Goal: Find contact information: Find contact information

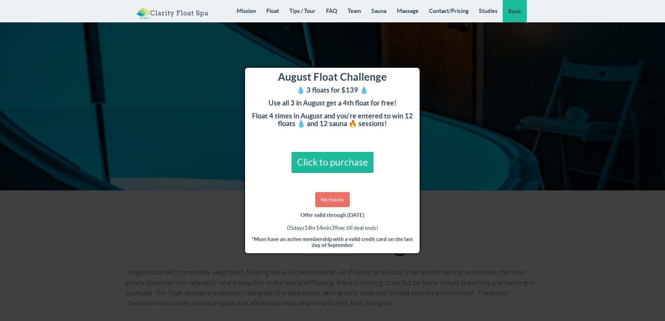
click at [337, 198] on link "No thanks" at bounding box center [332, 199] width 35 height 15
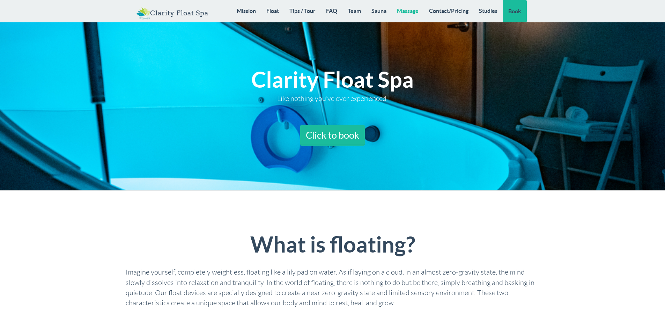
click at [403, 11] on link "Massage" at bounding box center [407, 11] width 32 height 22
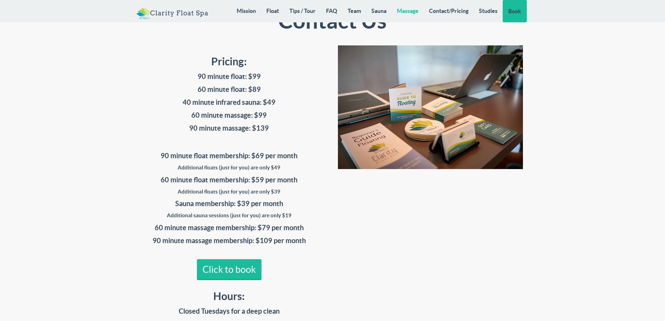
scroll to position [5622, 0]
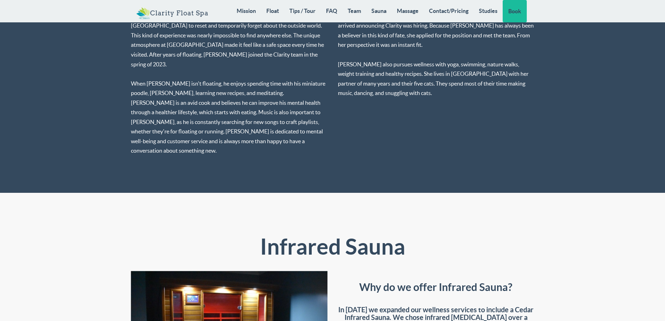
scroll to position [4645, 0]
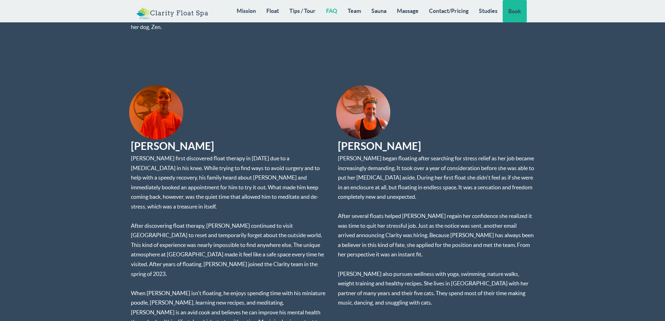
click at [329, 10] on link "FAQ" at bounding box center [332, 11] width 22 height 22
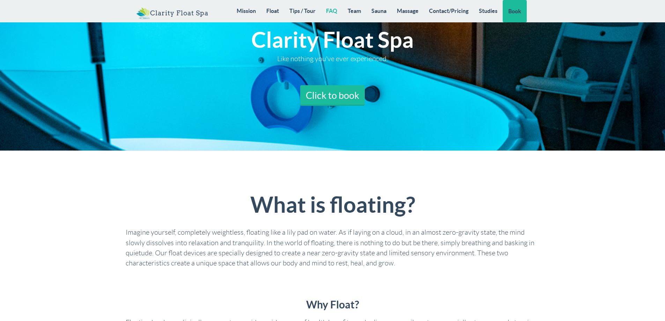
scroll to position [0, 0]
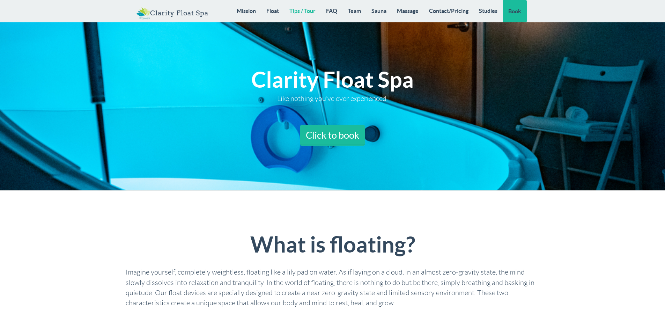
click at [304, 12] on link "Tips / Tour" at bounding box center [302, 11] width 37 height 22
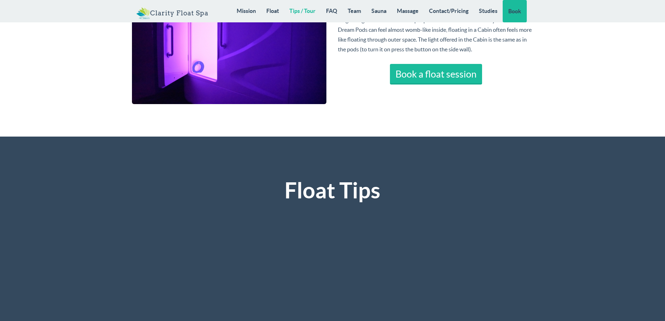
scroll to position [1413, 0]
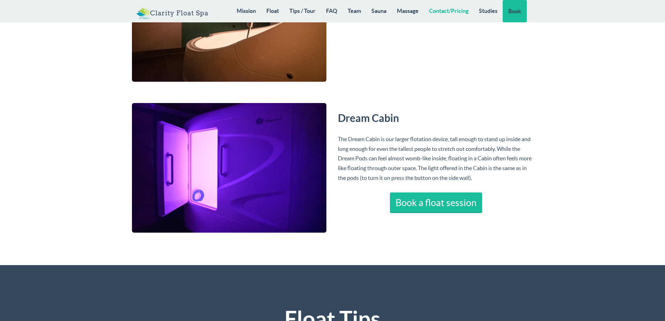
click at [443, 12] on link "Contact/Pricing" at bounding box center [449, 11] width 50 height 22
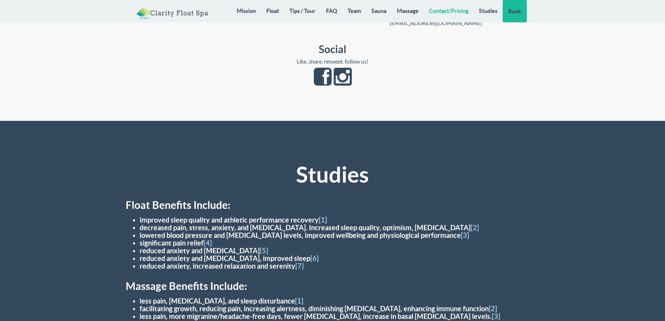
scroll to position [6428, 0]
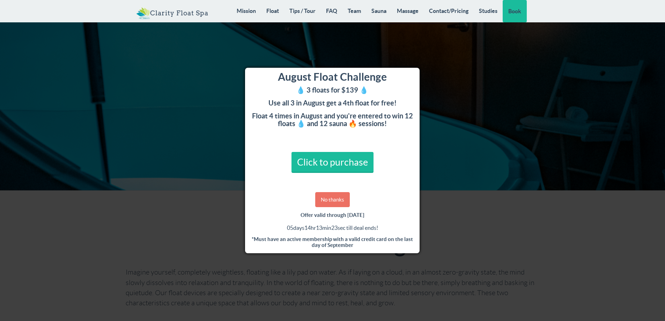
click at [340, 198] on link "No thanks" at bounding box center [332, 199] width 35 height 15
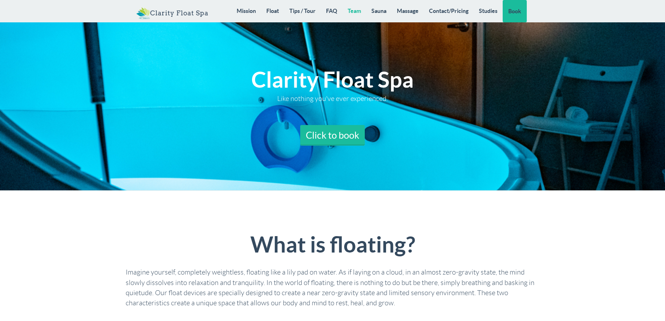
click at [351, 10] on link "Team" at bounding box center [354, 11] width 24 height 22
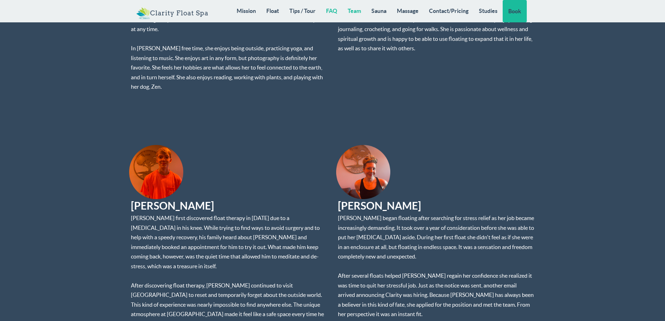
scroll to position [4501, 0]
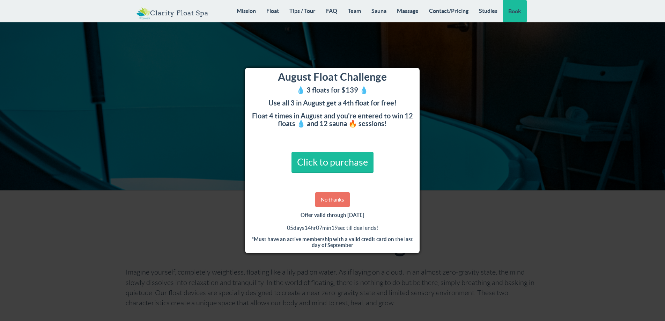
click at [331, 200] on link "No thanks" at bounding box center [332, 199] width 35 height 15
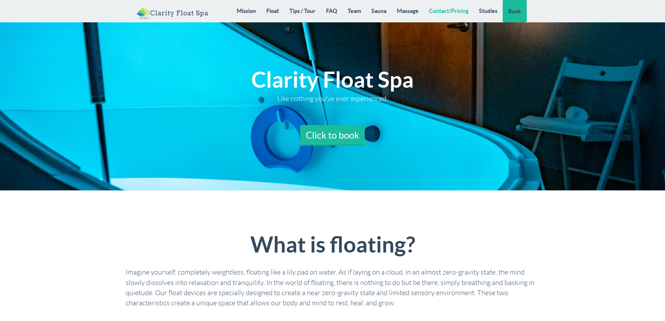
click at [445, 9] on link "Contact/Pricing" at bounding box center [449, 11] width 50 height 22
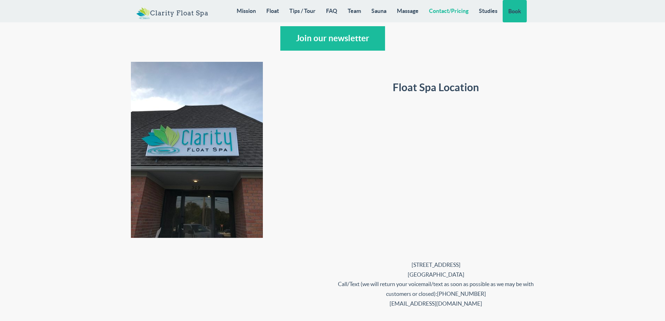
scroll to position [6084, 0]
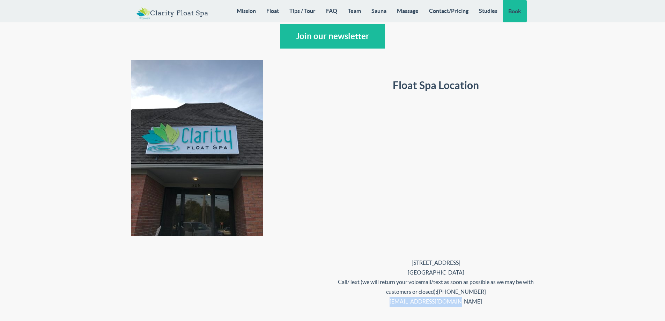
drag, startPoint x: 465, startPoint y: 225, endPoint x: 408, endPoint y: 228, distance: 56.6
click at [408, 228] on div "Float Spa Location [STREET_ADDRESS] Call/Text (we will return your voicemail/te…" at bounding box center [435, 186] width 207 height 252
copy link "[EMAIL_ADDRESS][DOMAIN_NAME]"
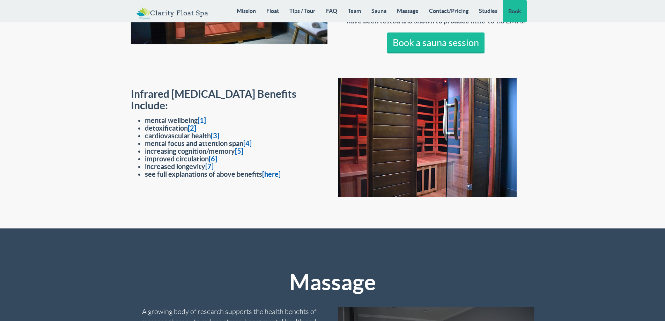
scroll to position [5038, 0]
